Goal: Task Accomplishment & Management: Use online tool/utility

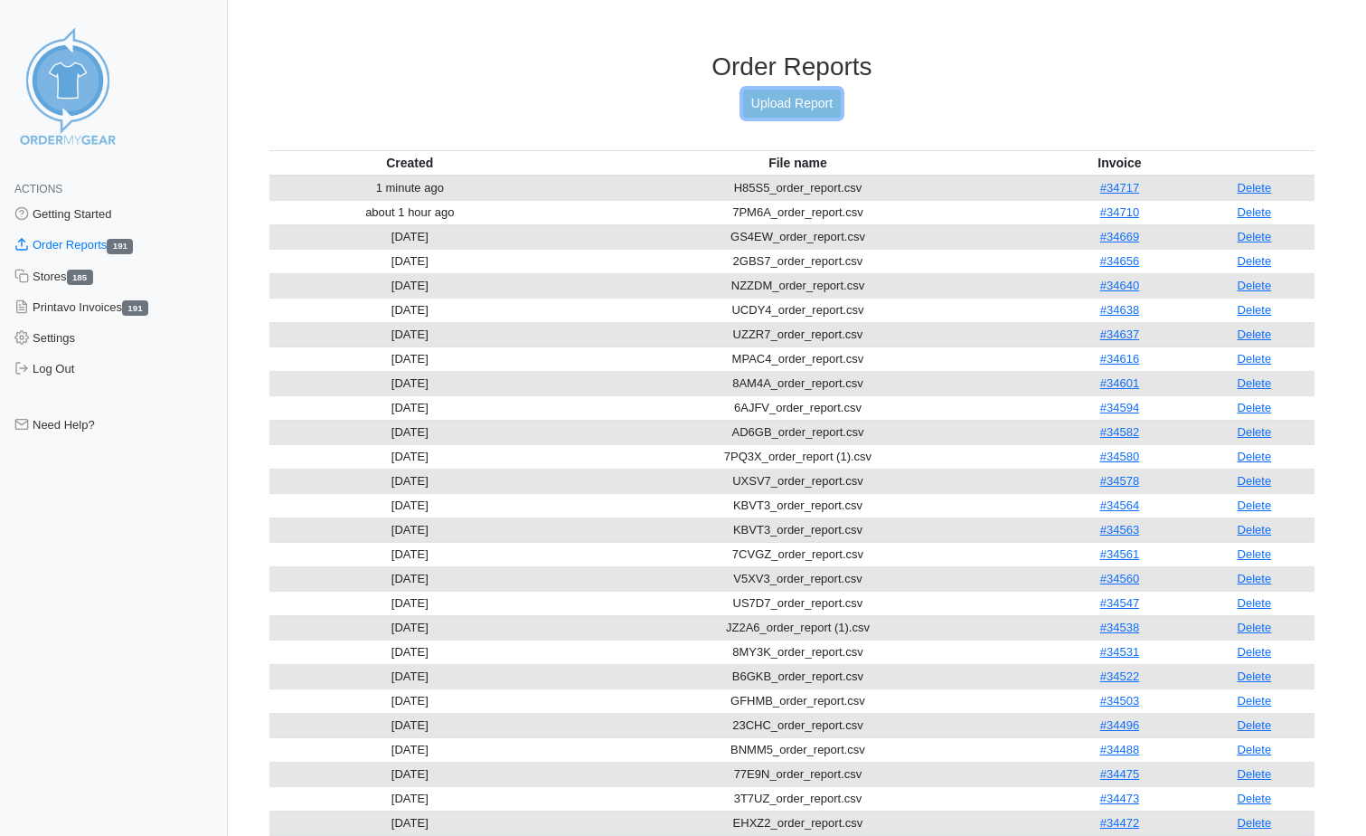
click at [791, 98] on link "Upload Report" at bounding box center [792, 104] width 98 height 28
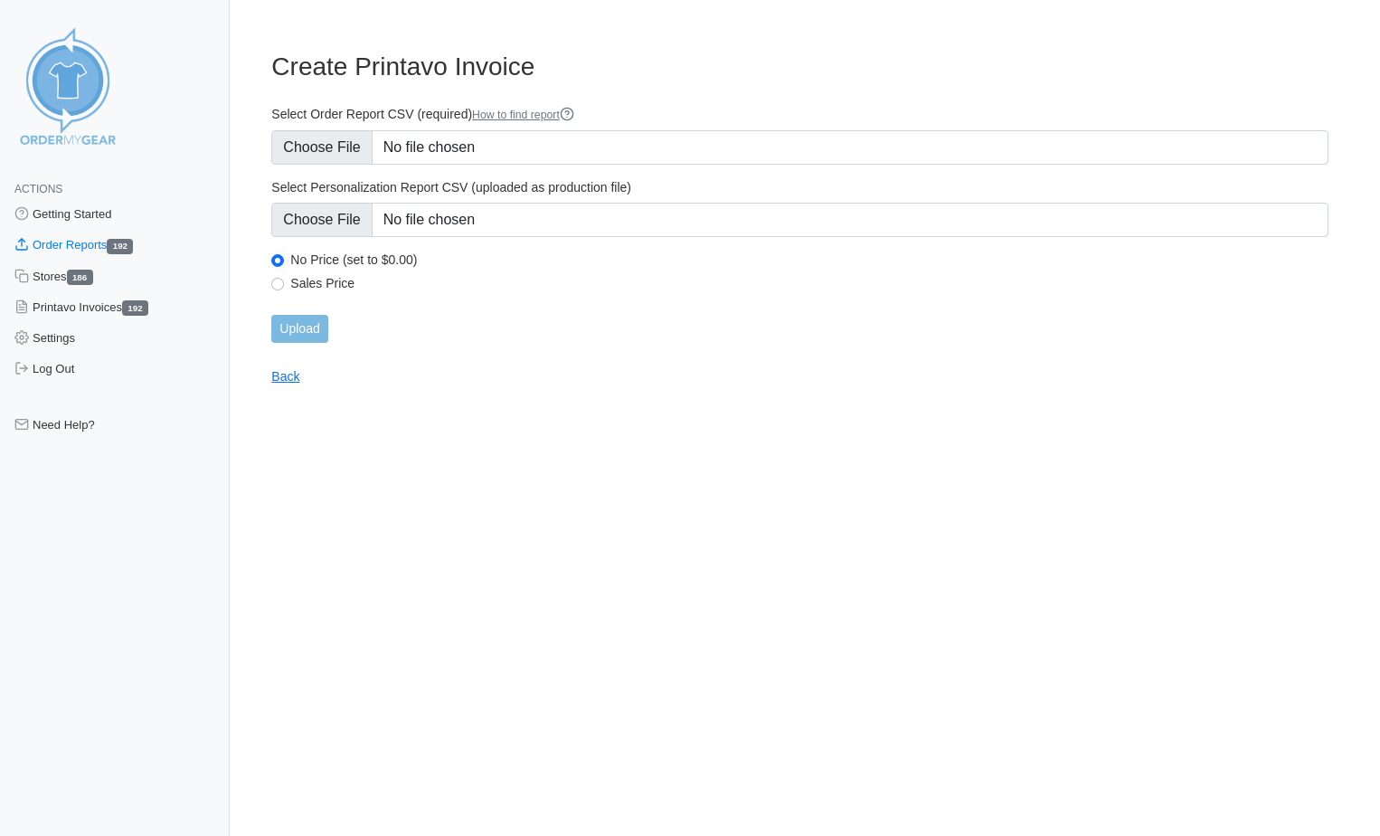
type input "C:\fakepath\4YGXN_order_report.csv"
click at [303, 342] on input "Upload" at bounding box center [299, 329] width 56 height 28
